Goal: Check status: Check status

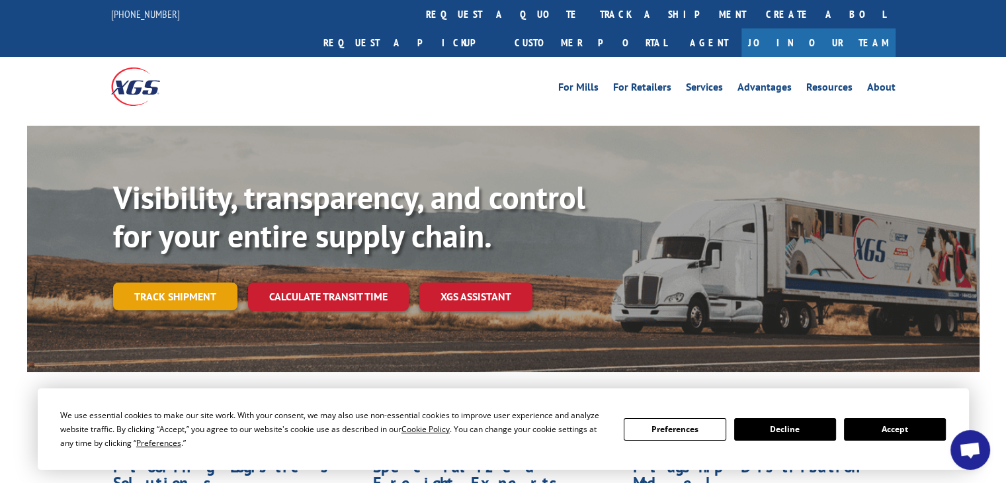
click at [184, 282] on link "Track shipment" at bounding box center [175, 296] width 124 height 28
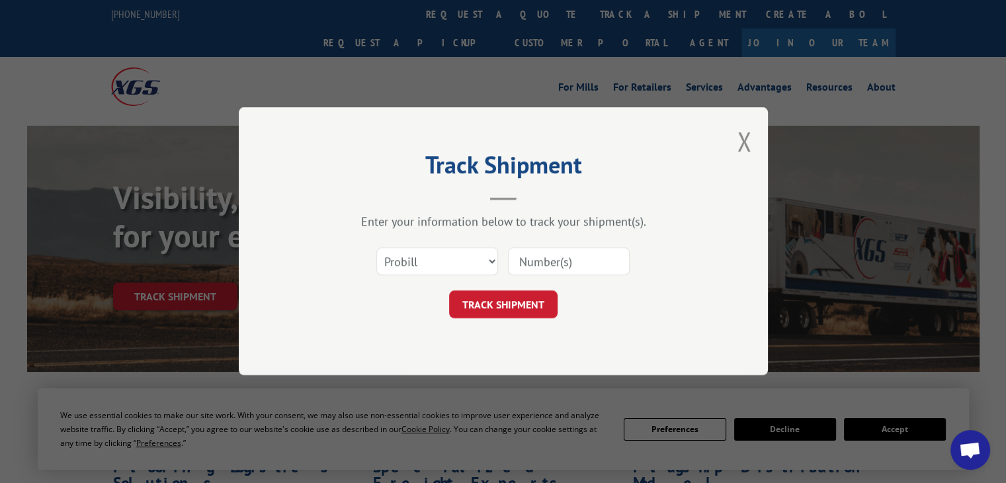
click at [885, 431] on div "Track Shipment Enter your information below to track your shipment(s). Select c…" at bounding box center [503, 241] width 1006 height 483
click at [550, 293] on button "TRACK SHIPMENT" at bounding box center [503, 305] width 108 height 28
click at [748, 139] on button "Close modal" at bounding box center [743, 141] width 15 height 35
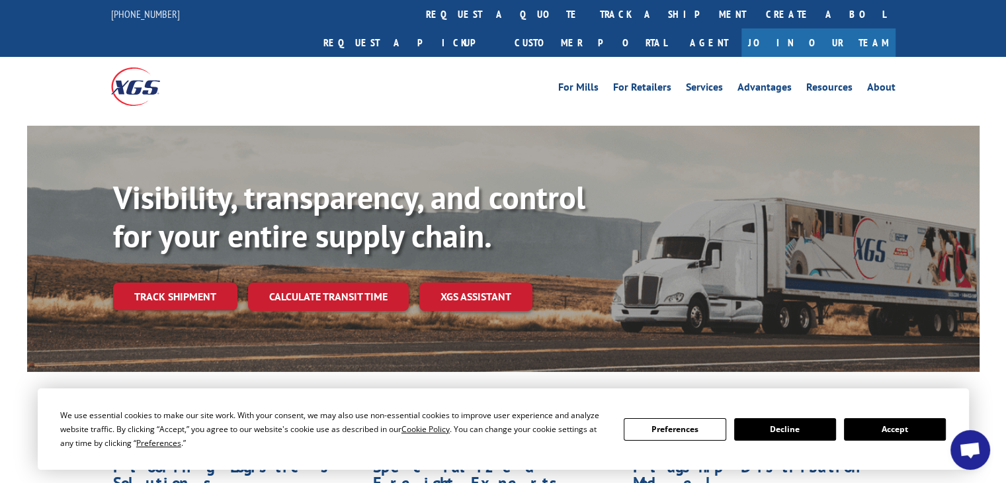
click at [872, 432] on button "Accept" at bounding box center [895, 429] width 102 height 22
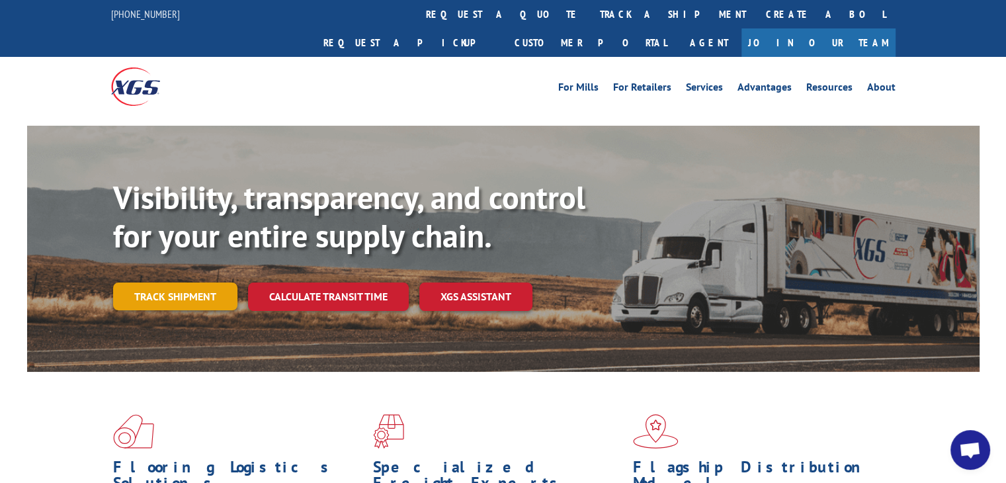
click at [186, 282] on link "Track shipment" at bounding box center [175, 296] width 124 height 28
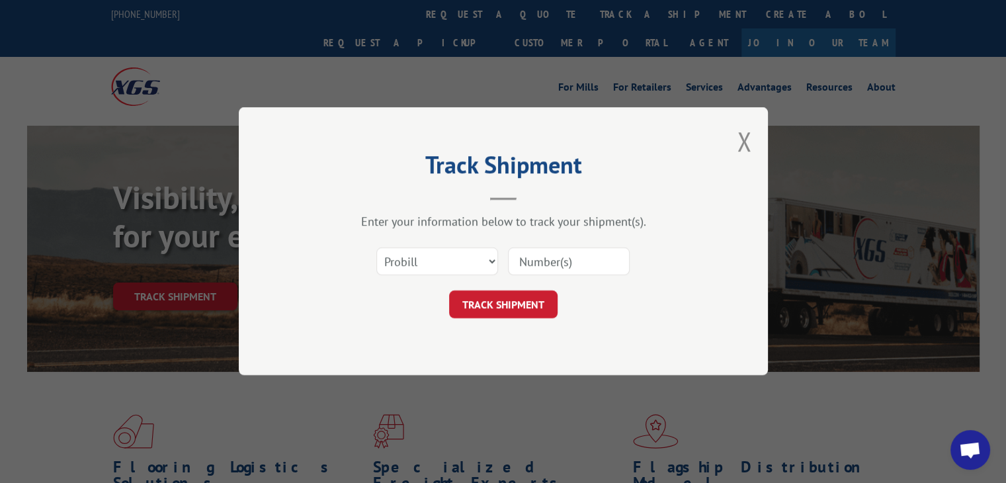
click at [539, 266] on input at bounding box center [569, 262] width 122 height 28
click at [547, 265] on input at bounding box center [569, 262] width 122 height 28
type input "17402222"
click button "TRACK SHIPMENT" at bounding box center [503, 305] width 108 height 28
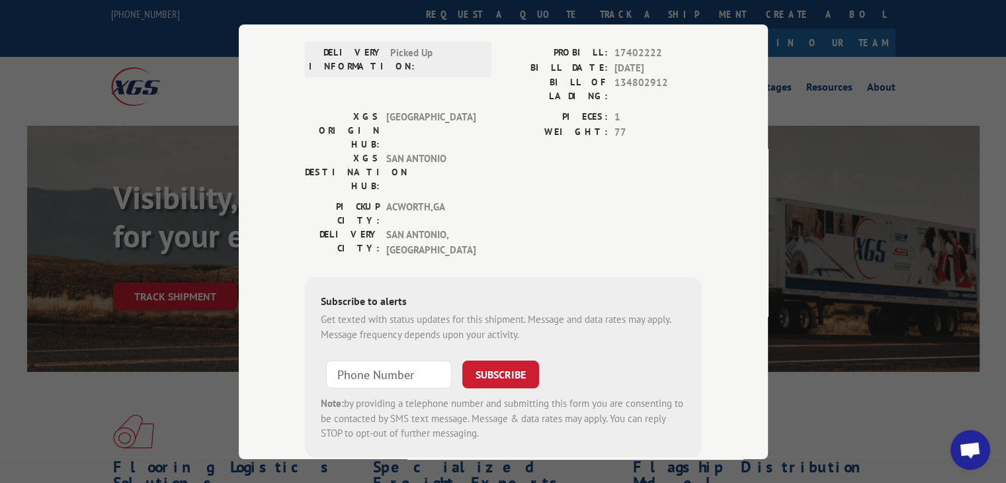
scroll to position [220, 0]
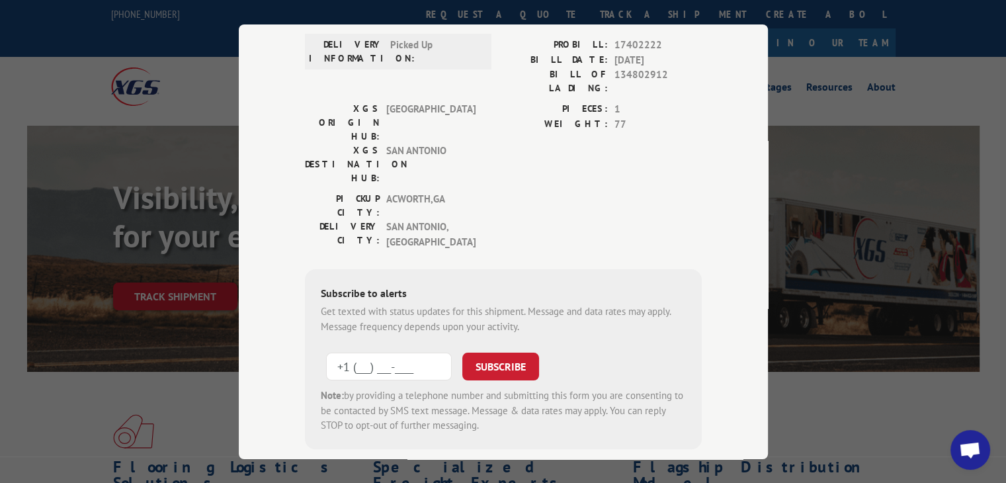
click at [391, 352] on input "+1 (___) ___-____" at bounding box center [389, 366] width 126 height 28
type input "[PHONE_NUMBER]"
click at [496, 352] on button "SUBSCRIBE" at bounding box center [500, 366] width 77 height 28
